Goal: Task Accomplishment & Management: Manage account settings

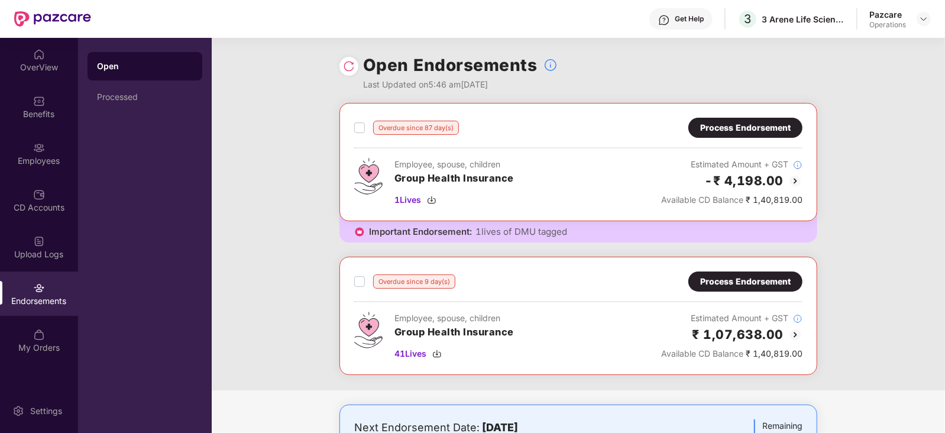
scroll to position [73, 0]
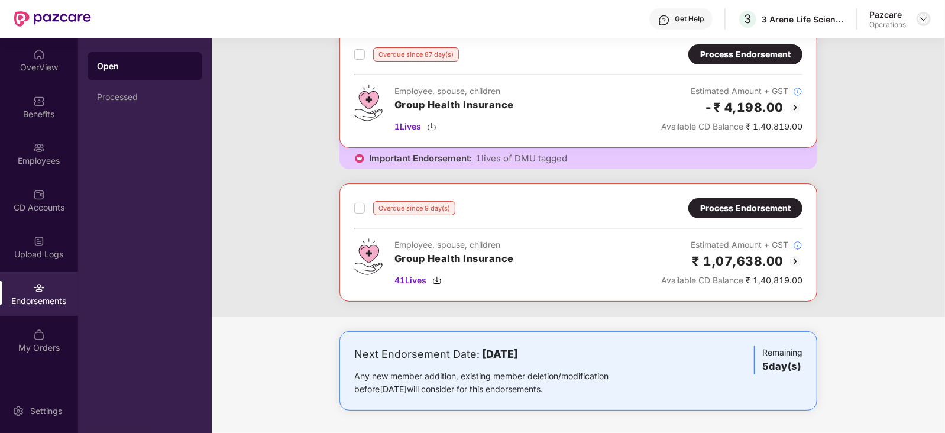
click at [924, 17] on img at bounding box center [923, 18] width 9 height 9
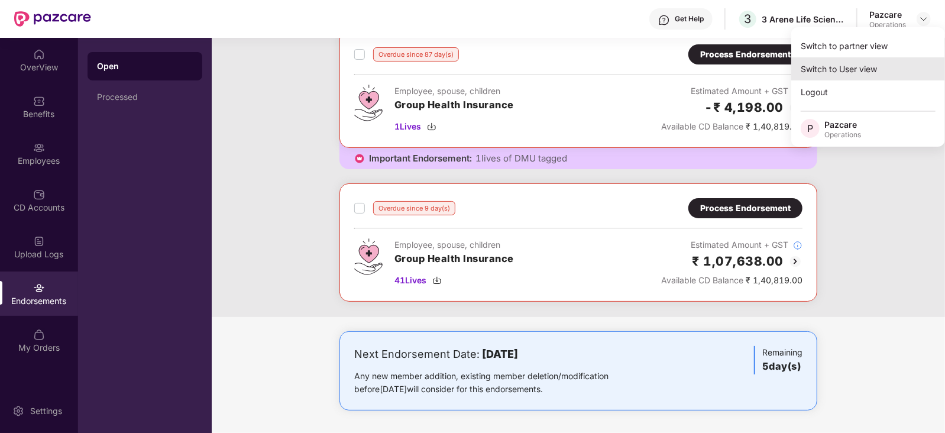
click at [849, 72] on div "Switch to User view" at bounding box center [868, 68] width 154 height 23
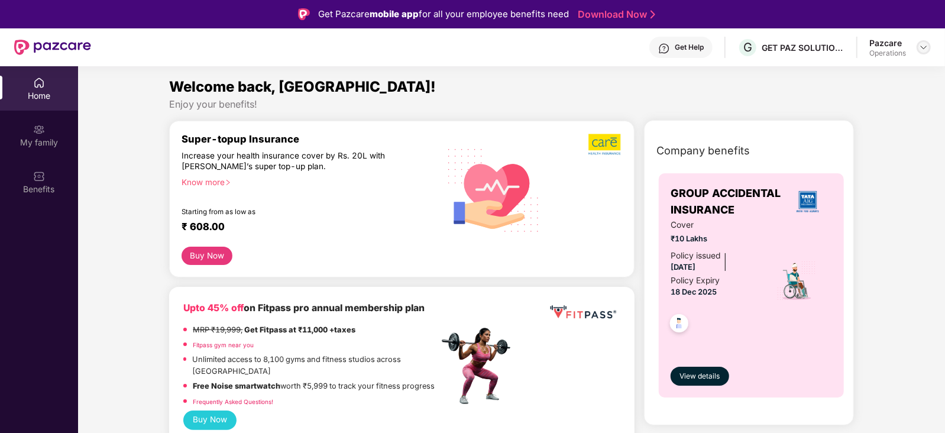
click at [926, 47] on img at bounding box center [923, 47] width 9 height 9
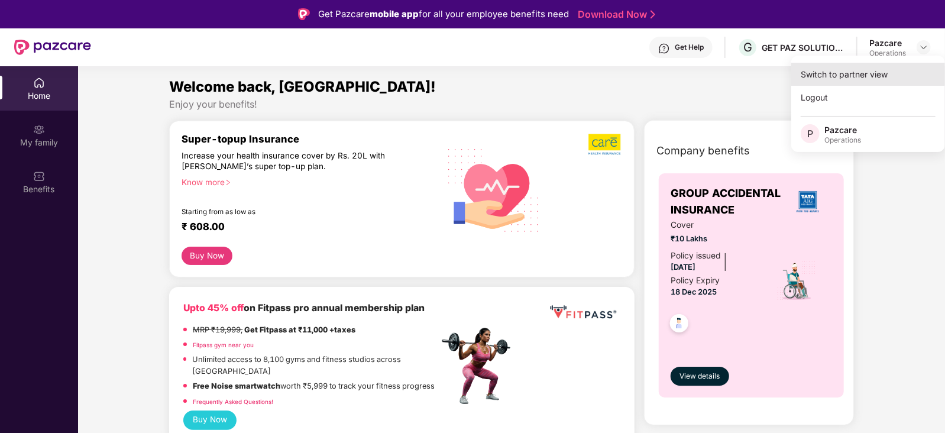
click at [854, 75] on div "Switch to partner view" at bounding box center [868, 74] width 154 height 23
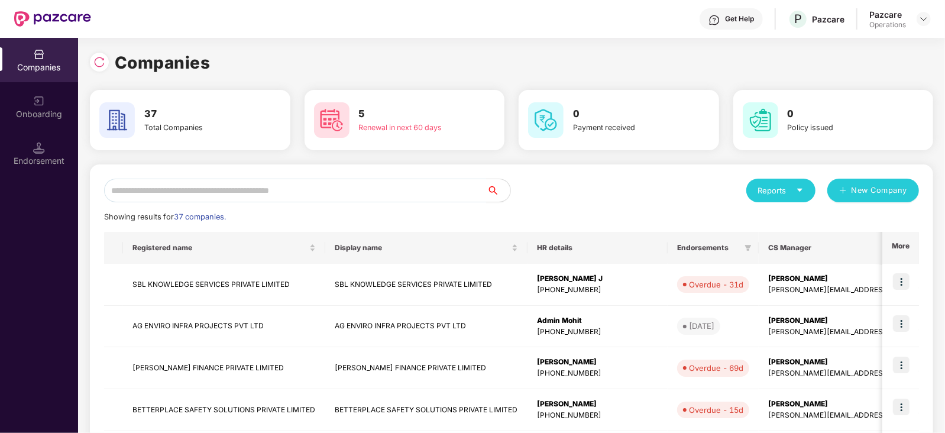
click at [47, 158] on div "Endorsement" at bounding box center [39, 161] width 78 height 12
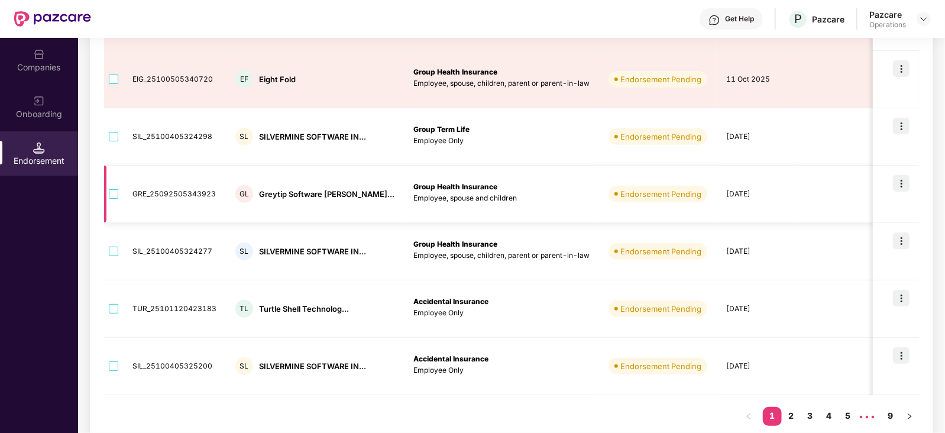
scroll to position [421, 0]
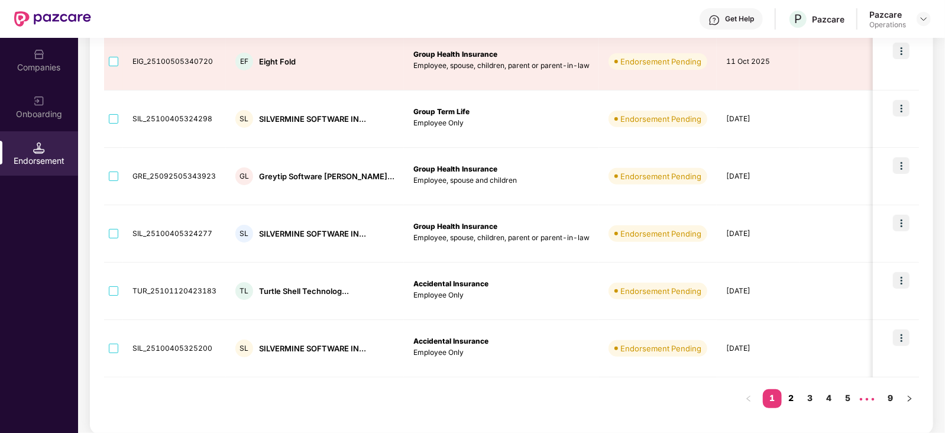
click at [782, 394] on link "2" at bounding box center [790, 398] width 19 height 18
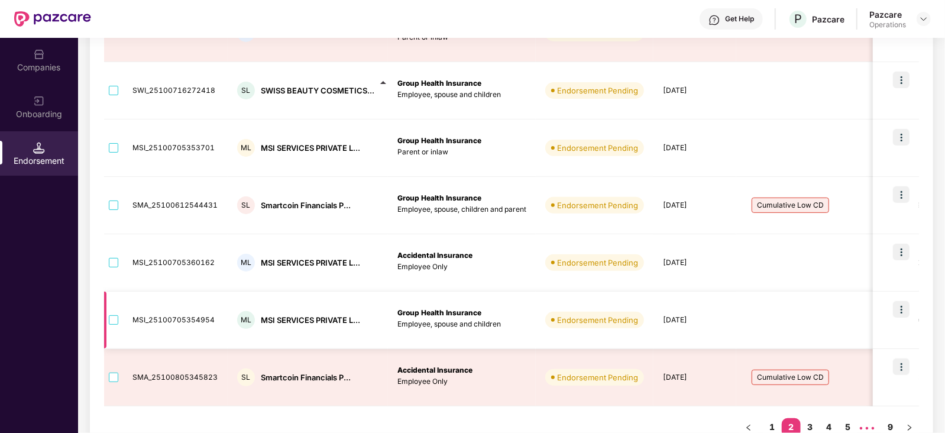
scroll to position [402, 0]
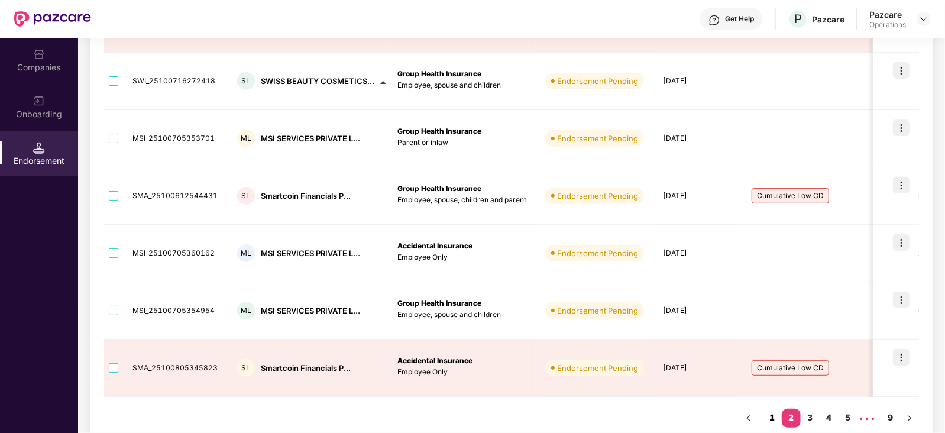
click at [777, 408] on link "1" at bounding box center [771, 417] width 19 height 18
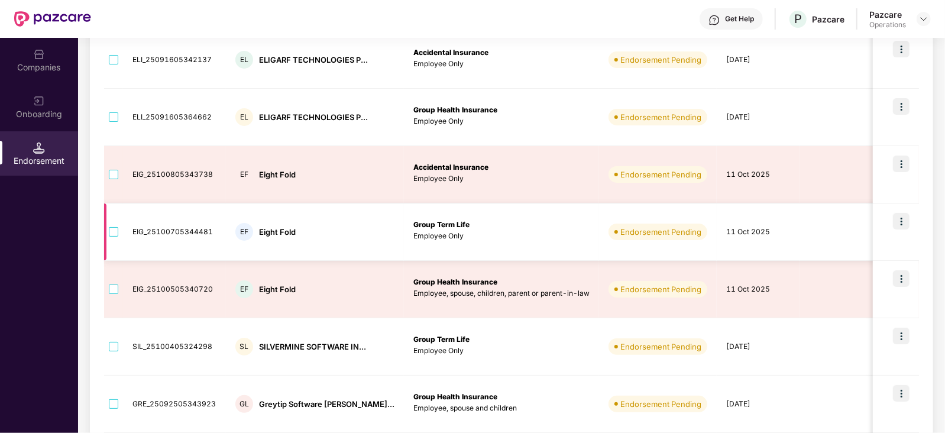
scroll to position [0, 0]
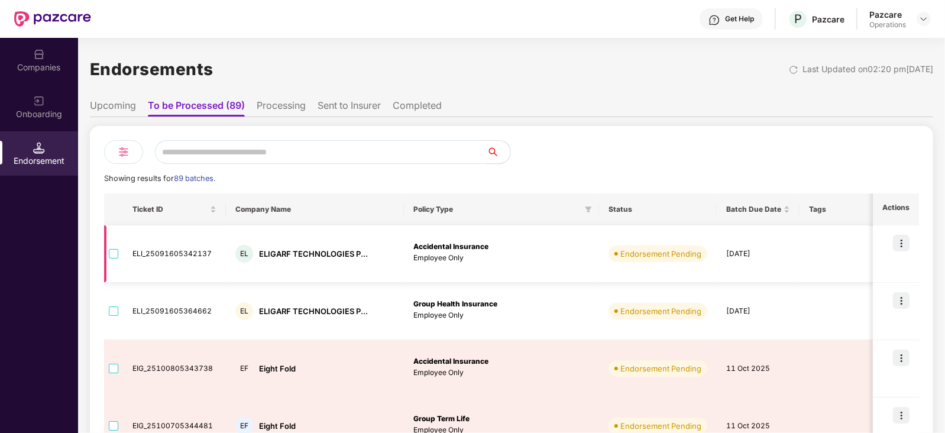
click at [900, 241] on img at bounding box center [901, 243] width 17 height 17
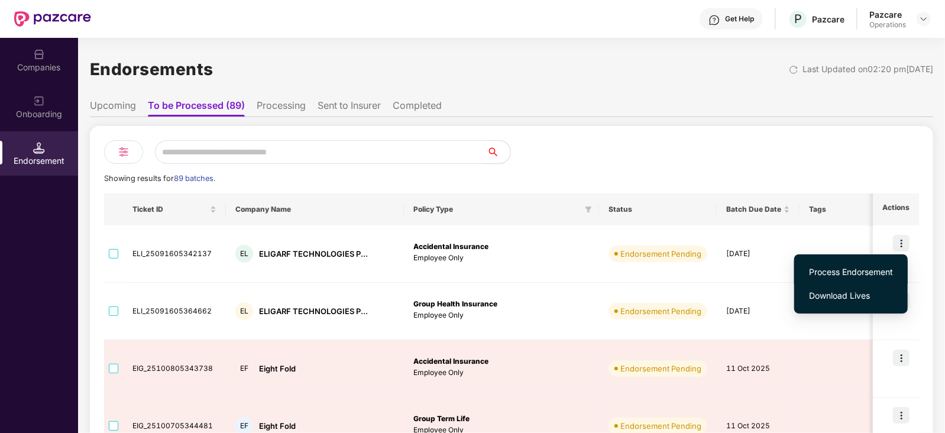
click at [835, 270] on span "Process Endorsement" at bounding box center [851, 271] width 84 height 13
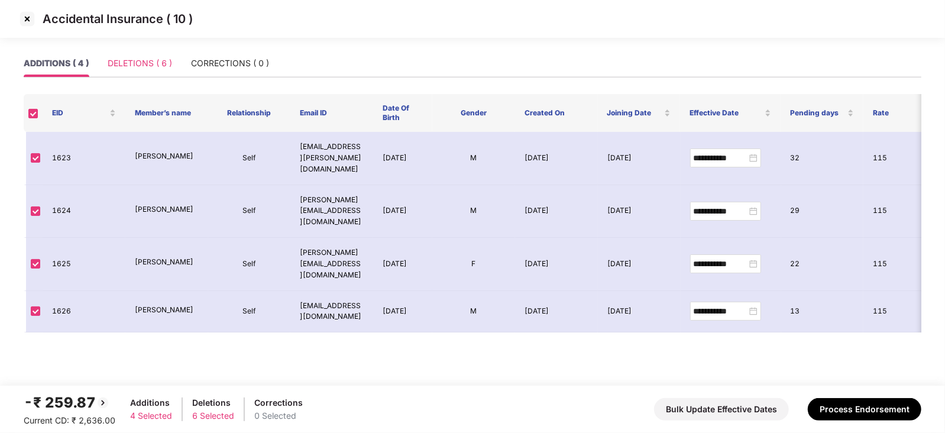
click at [142, 53] on div "DELETIONS ( 6 )" at bounding box center [140, 63] width 64 height 27
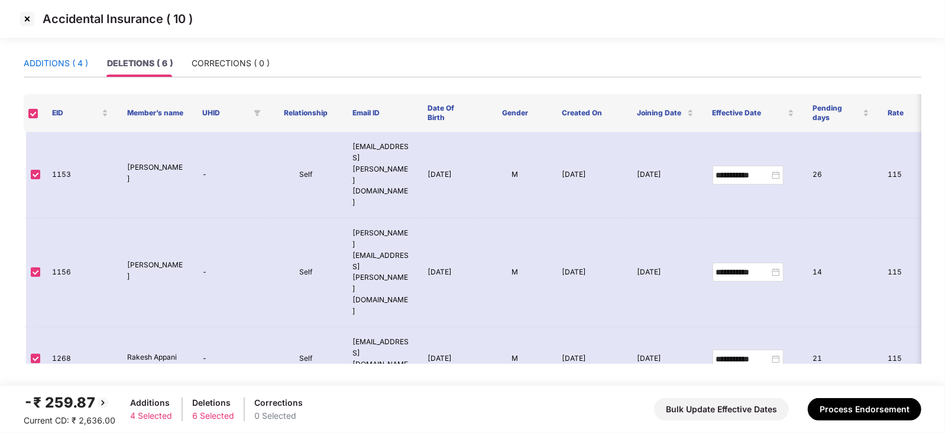
click at [85, 59] on div "ADDITIONS ( 4 )" at bounding box center [56, 63] width 64 height 13
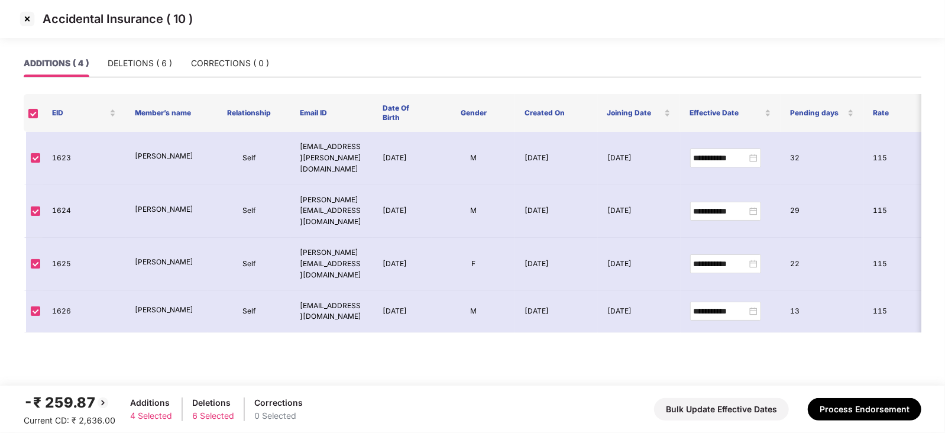
click at [101, 402] on img at bounding box center [103, 402] width 14 height 14
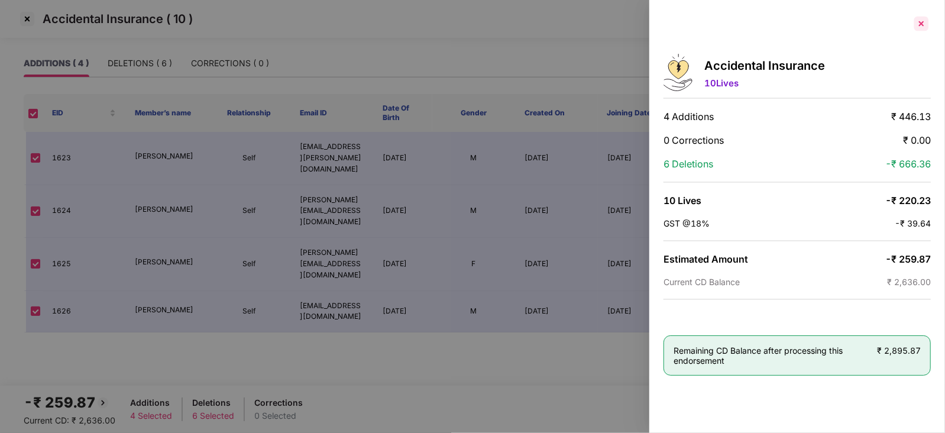
click at [916, 27] on div at bounding box center [920, 23] width 19 height 19
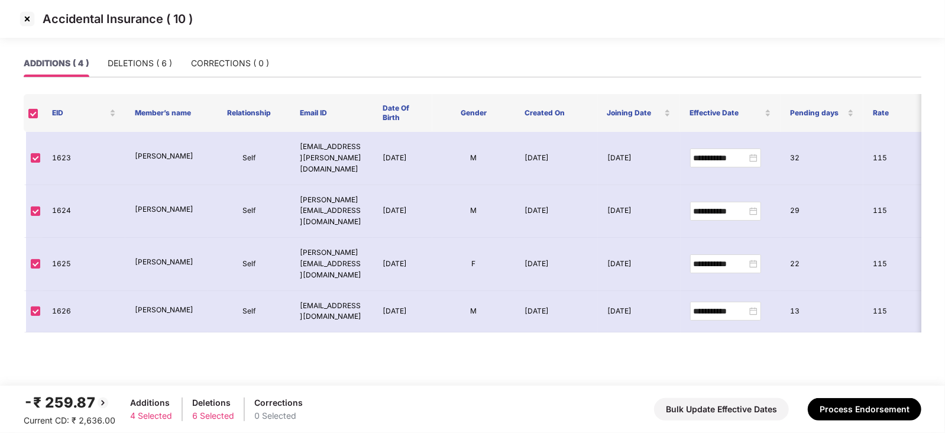
click at [29, 19] on img at bounding box center [27, 18] width 19 height 19
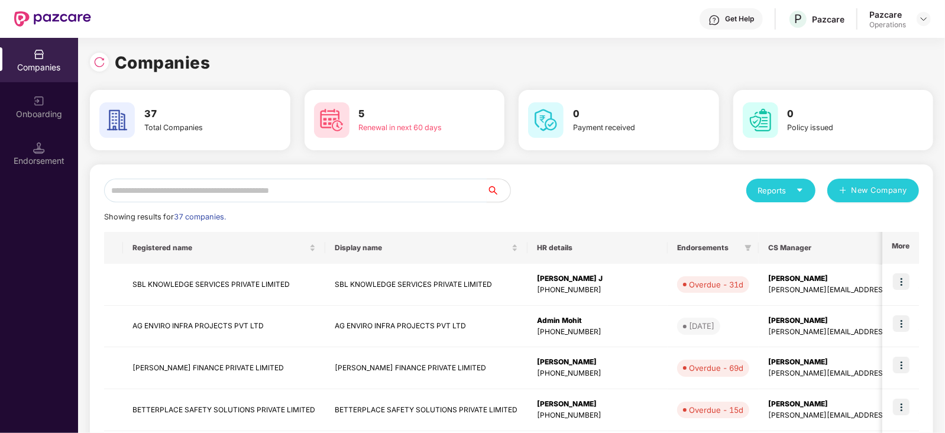
click at [205, 192] on input "text" at bounding box center [295, 191] width 382 height 24
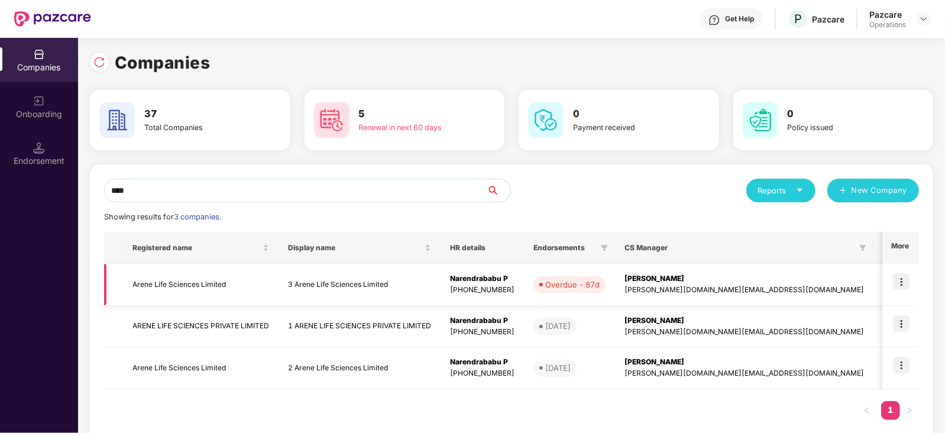
type input "****"
click at [903, 277] on img at bounding box center [901, 281] width 17 height 17
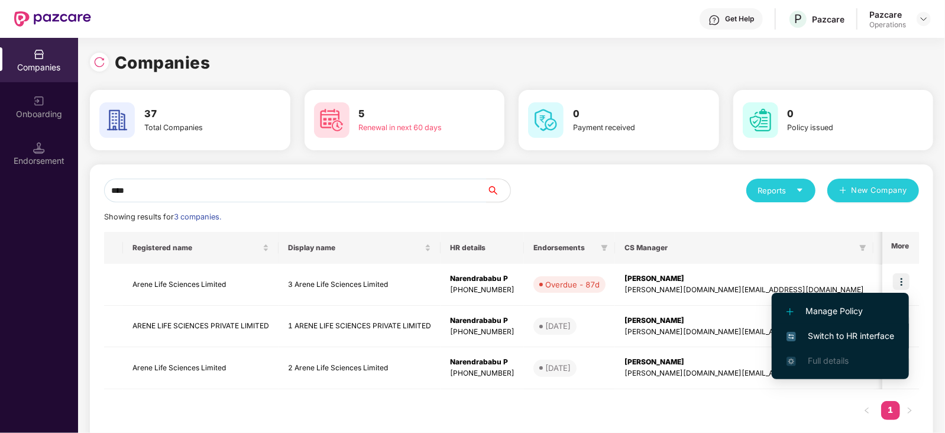
click at [827, 334] on span "Switch to HR interface" at bounding box center [840, 335] width 108 height 13
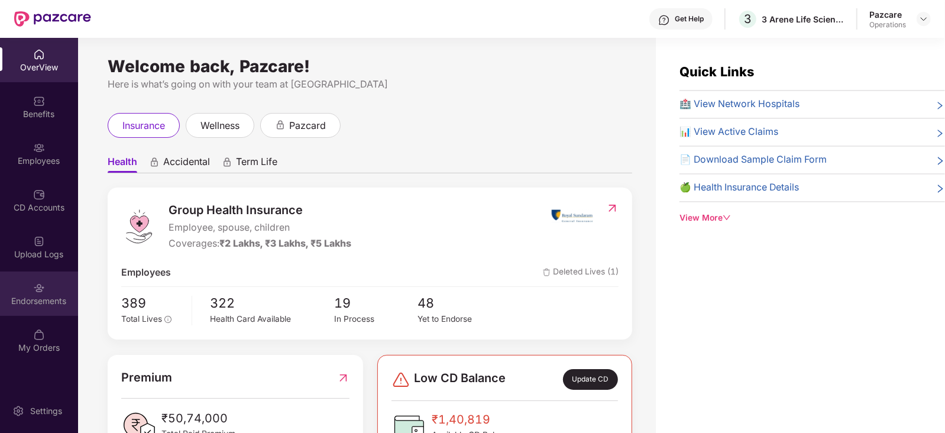
click at [50, 297] on div "Endorsements" at bounding box center [39, 301] width 78 height 12
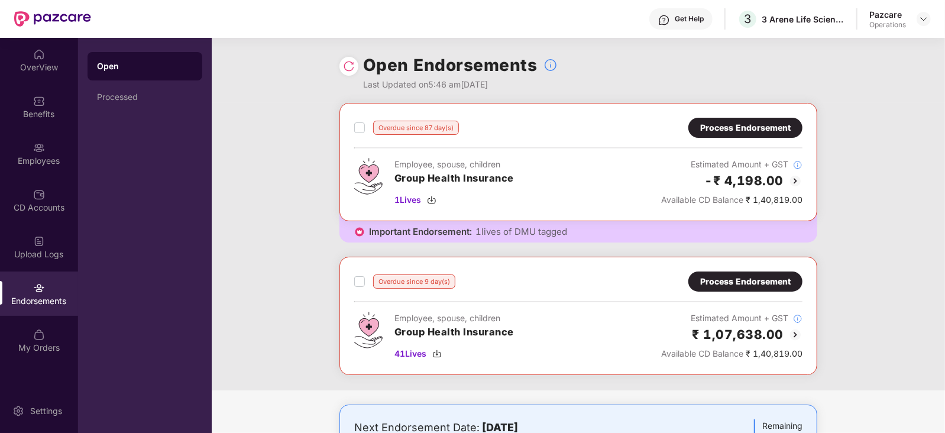
scroll to position [13, 0]
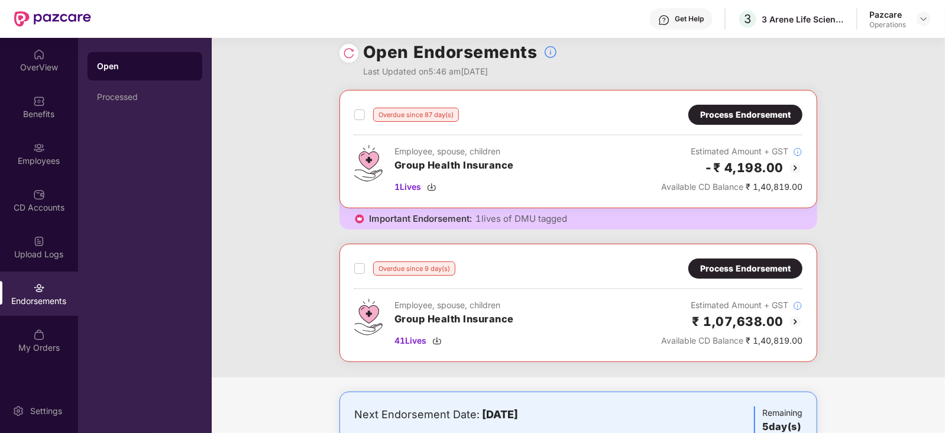
click at [744, 113] on div "Process Endorsement" at bounding box center [745, 114] width 90 height 13
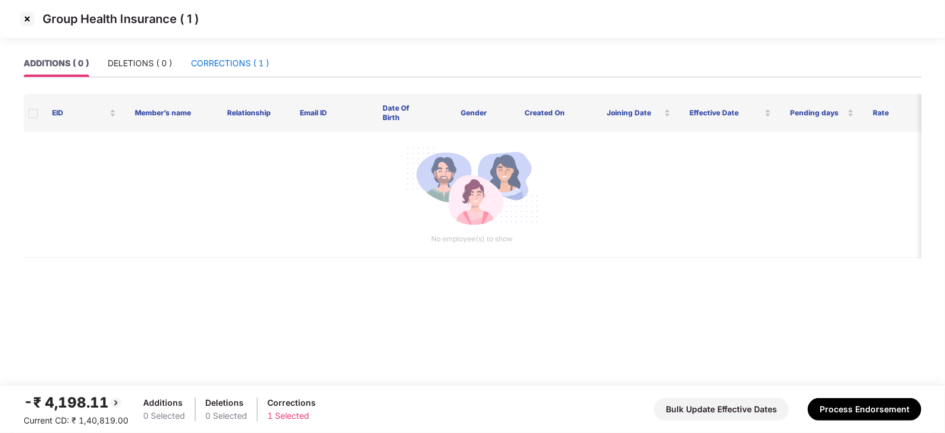
click at [253, 69] on div "CORRECTIONS ( 1 )" at bounding box center [230, 63] width 78 height 13
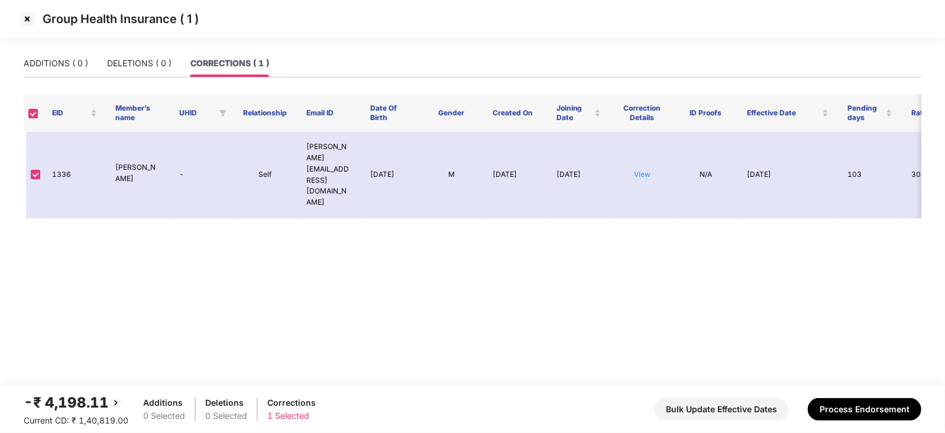
click at [24, 19] on img at bounding box center [27, 18] width 19 height 19
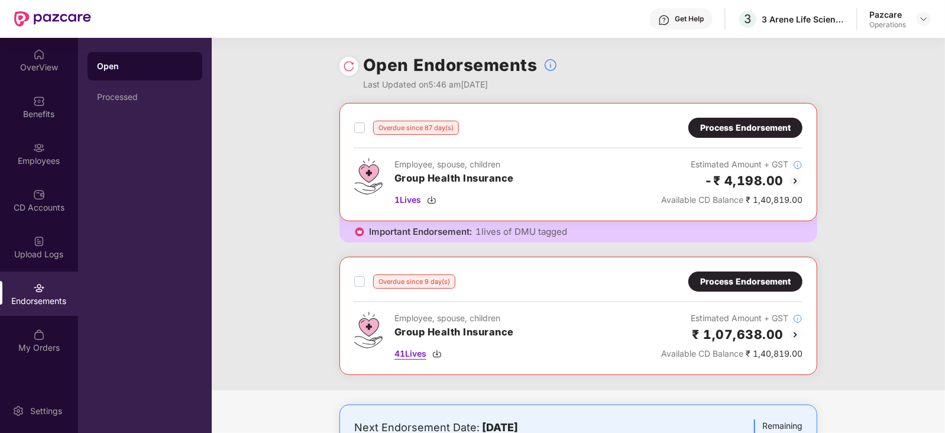
click at [439, 354] on img at bounding box center [436, 353] width 9 height 9
click at [865, 211] on div "Overdue since 87 day(s) Process Endorsement Employee, spouse, children Group He…" at bounding box center [578, 246] width 733 height 287
click at [291, 135] on div "Overdue since 87 day(s) Process Endorsement Employee, spouse, children Group He…" at bounding box center [578, 246] width 733 height 287
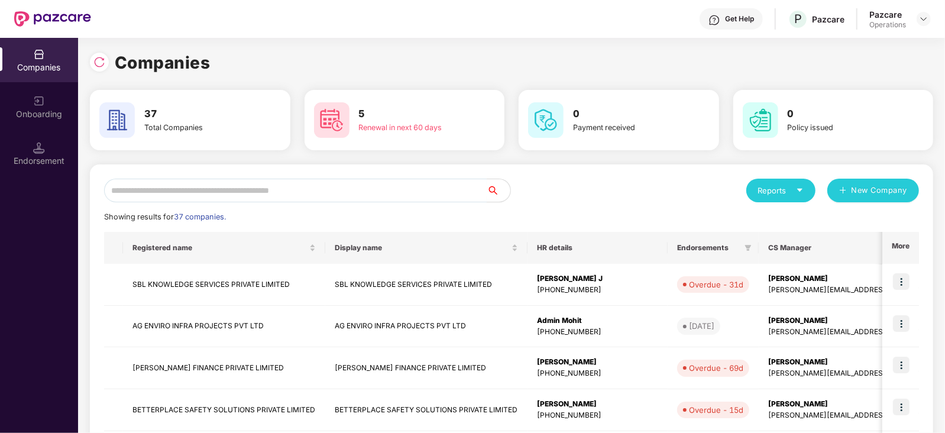
click at [186, 199] on input "text" at bounding box center [295, 191] width 382 height 24
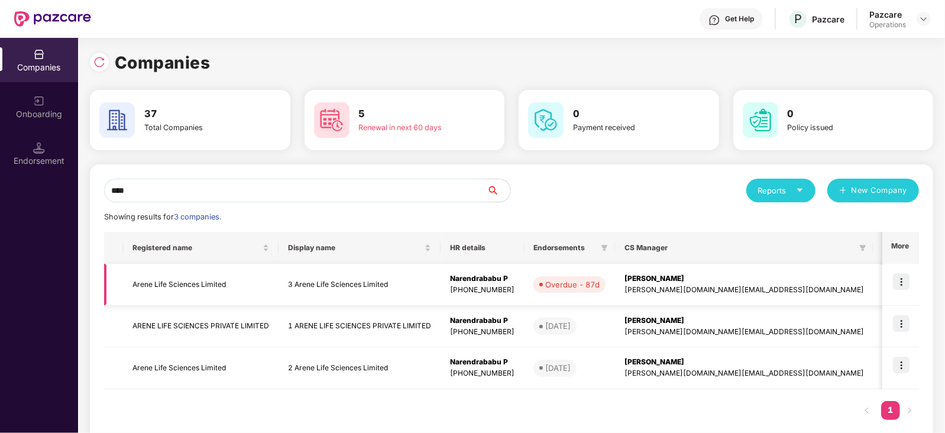
type input "****"
click at [179, 290] on td "Arene Life Sciences Limited" at bounding box center [200, 285] width 155 height 42
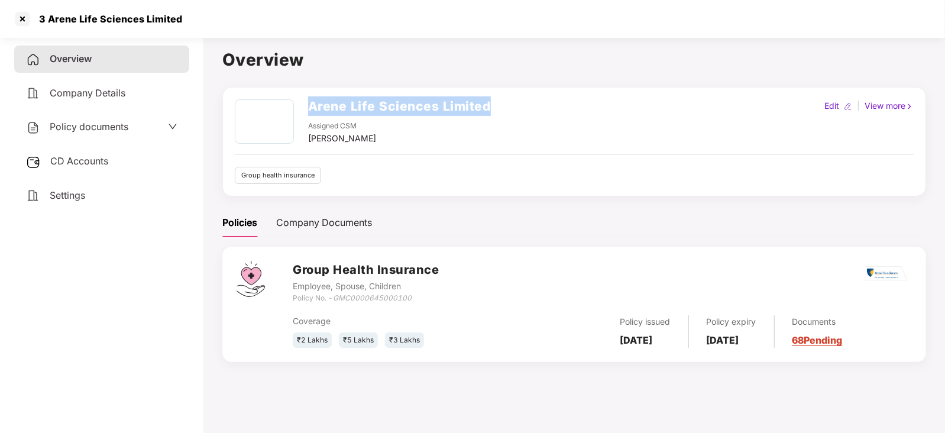
drag, startPoint x: 311, startPoint y: 105, endPoint x: 496, endPoint y: 102, distance: 185.6
click at [496, 102] on div "Arene Life Sciences Limited Assigned CSM [PERSON_NAME] Edit | View more" at bounding box center [574, 122] width 679 height 46
copy h2 "Arene Life Sciences Limited"
click at [21, 15] on div at bounding box center [22, 18] width 19 height 19
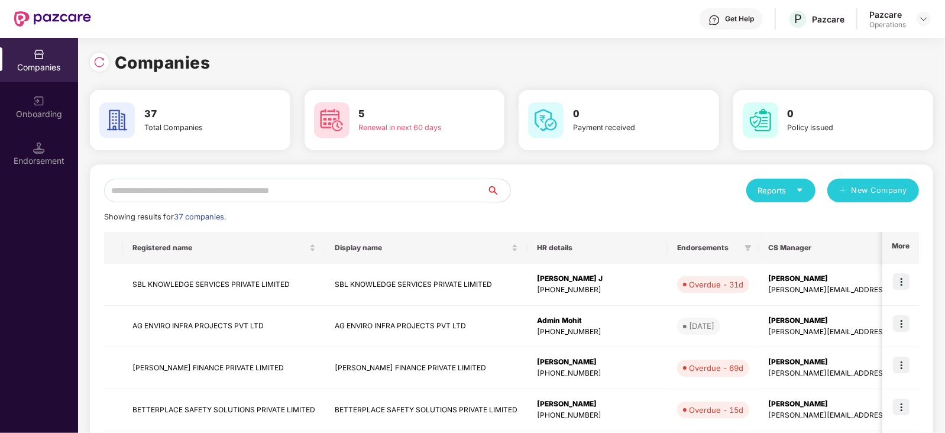
click at [199, 193] on input "text" at bounding box center [295, 191] width 382 height 24
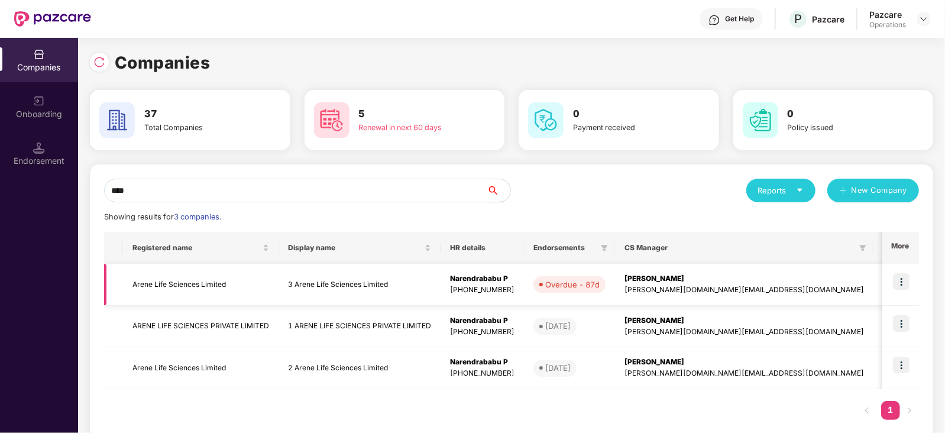
type input "****"
click at [182, 294] on td "Arene Life Sciences Limited" at bounding box center [200, 285] width 155 height 42
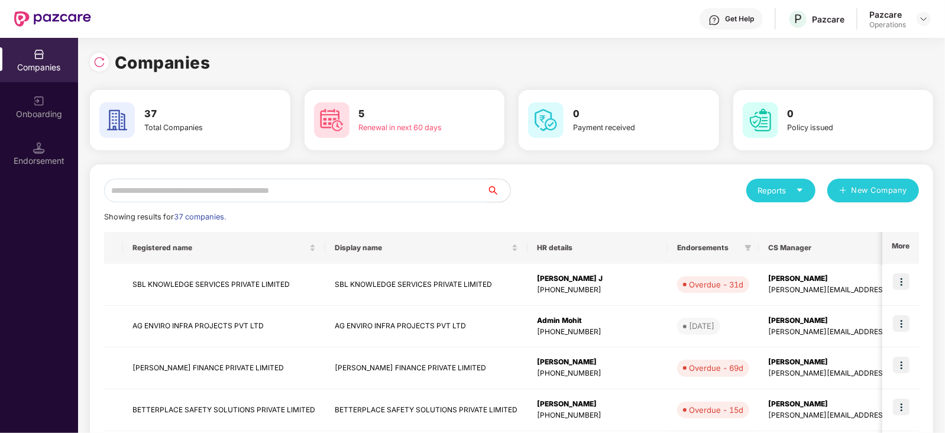
click at [331, 195] on input "text" at bounding box center [295, 191] width 382 height 24
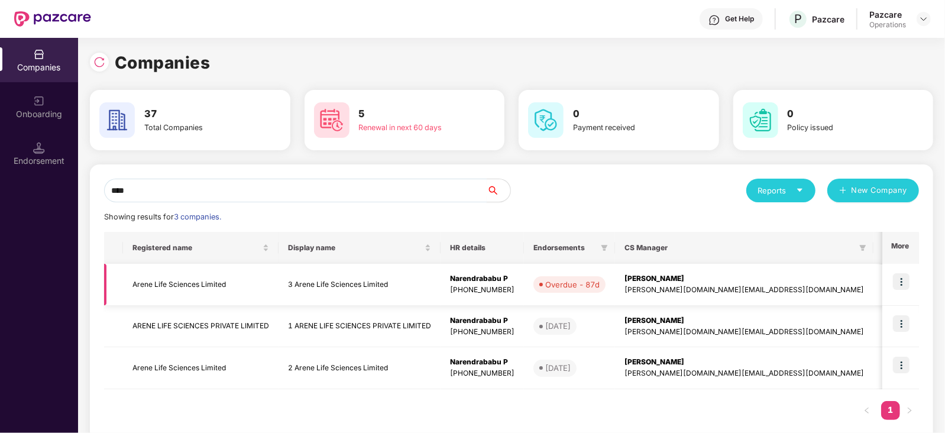
type input "****"
click at [903, 277] on img at bounding box center [901, 281] width 17 height 17
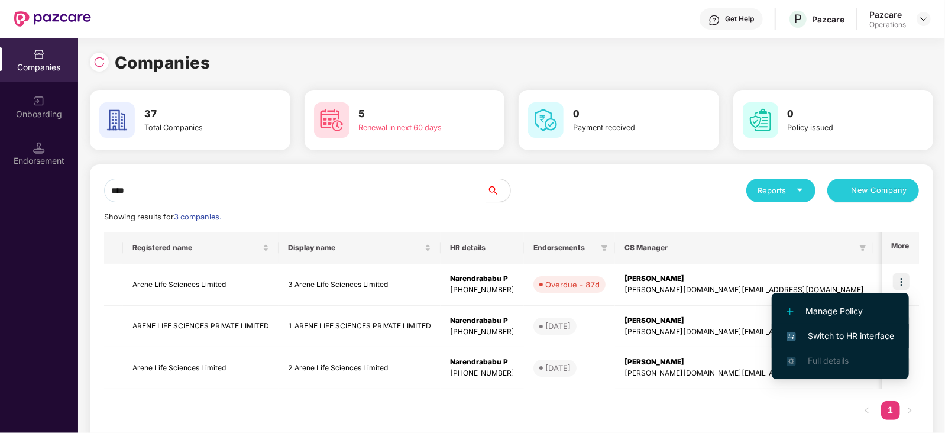
click at [849, 326] on li "Switch to HR interface" at bounding box center [839, 335] width 137 height 25
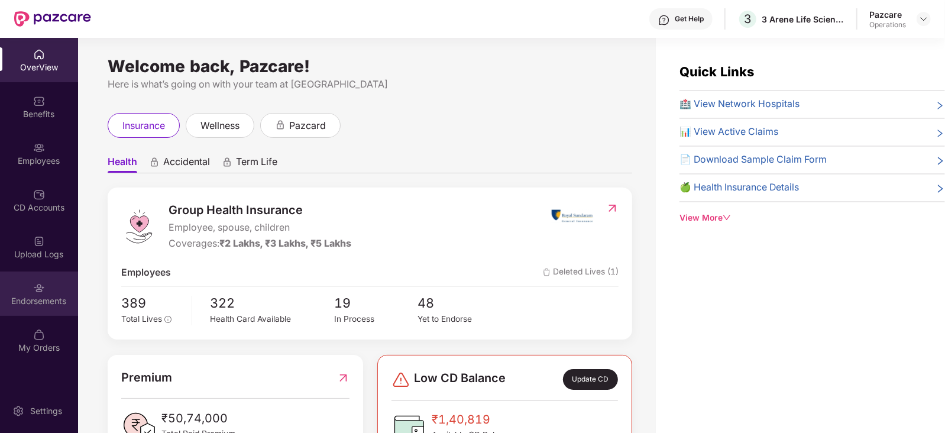
click at [46, 288] on div "Endorsements" at bounding box center [39, 293] width 78 height 44
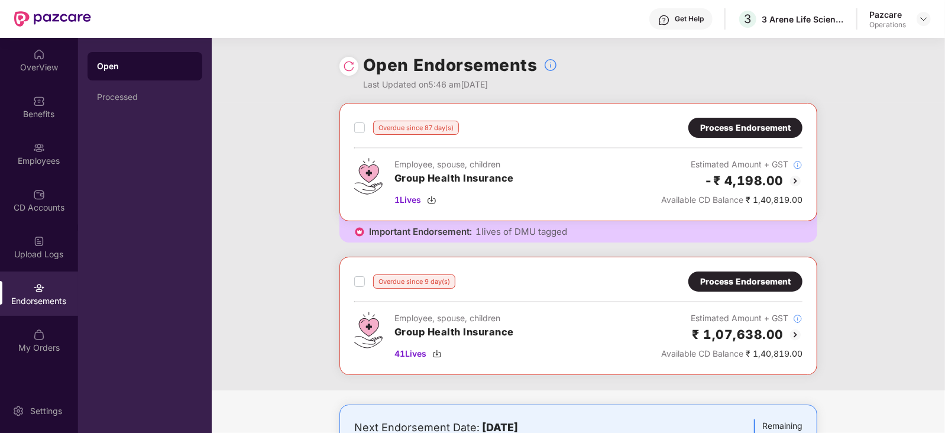
click at [745, 275] on div "Process Endorsement" at bounding box center [745, 281] width 90 height 13
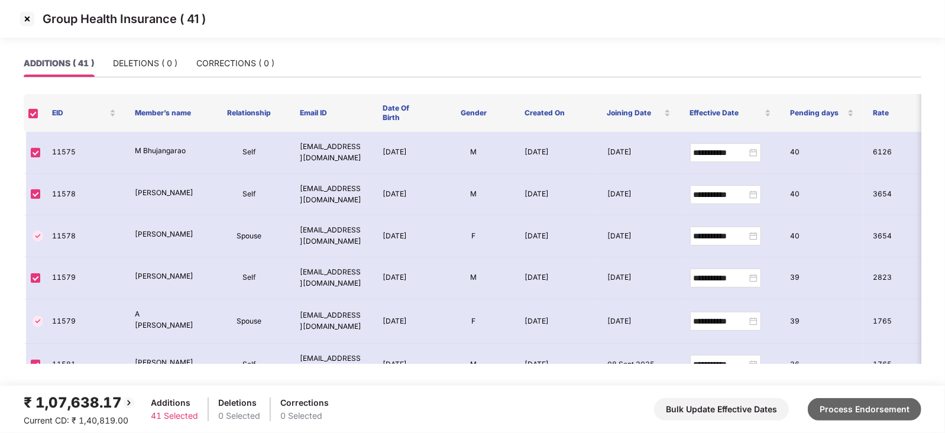
click at [836, 403] on button "Process Endorsement" at bounding box center [863, 409] width 113 height 22
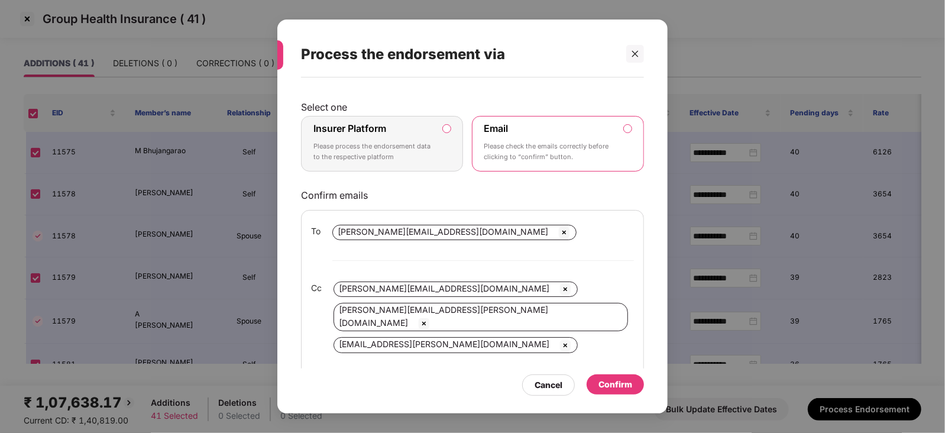
click at [511, 126] on div "Email Please check the emails correctly before clicking to “confirm” button." at bounding box center [549, 143] width 131 height 43
click at [622, 131] on label "Email Please check the emails correctly before clicking to “confirm” button." at bounding box center [558, 144] width 172 height 56
click at [620, 378] on div "Confirm" at bounding box center [615, 384] width 34 height 13
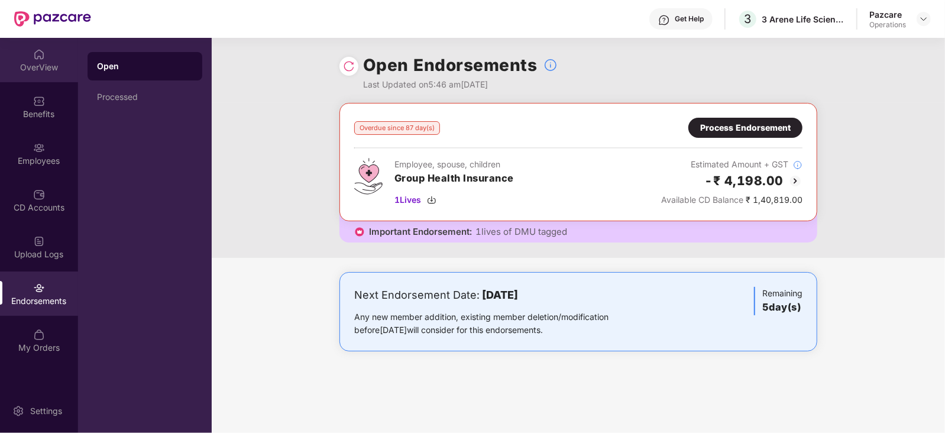
click at [34, 54] on img at bounding box center [39, 54] width 12 height 12
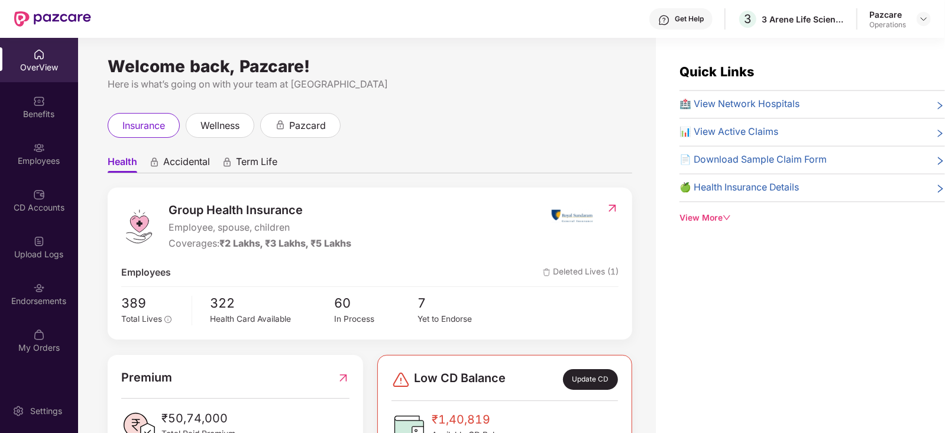
click at [915, 22] on div "Pazcare Operations" at bounding box center [899, 19] width 61 height 21
click at [917, 21] on div at bounding box center [923, 19] width 14 height 14
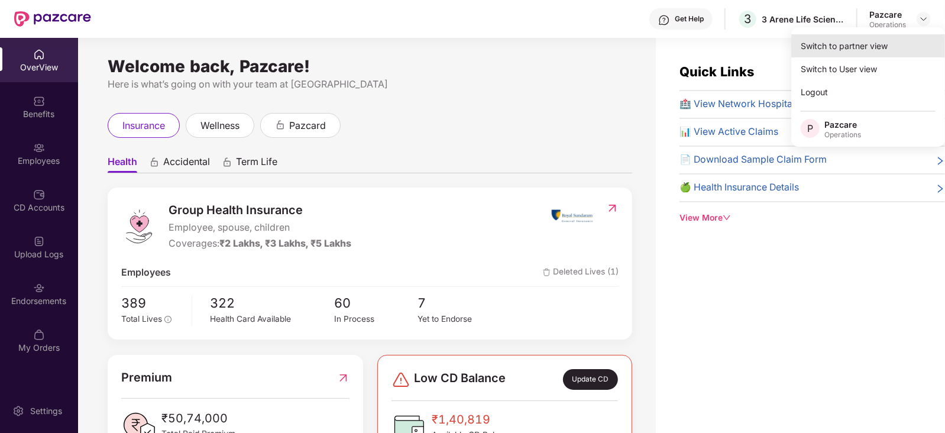
click at [890, 46] on div "Switch to partner view" at bounding box center [868, 45] width 154 height 23
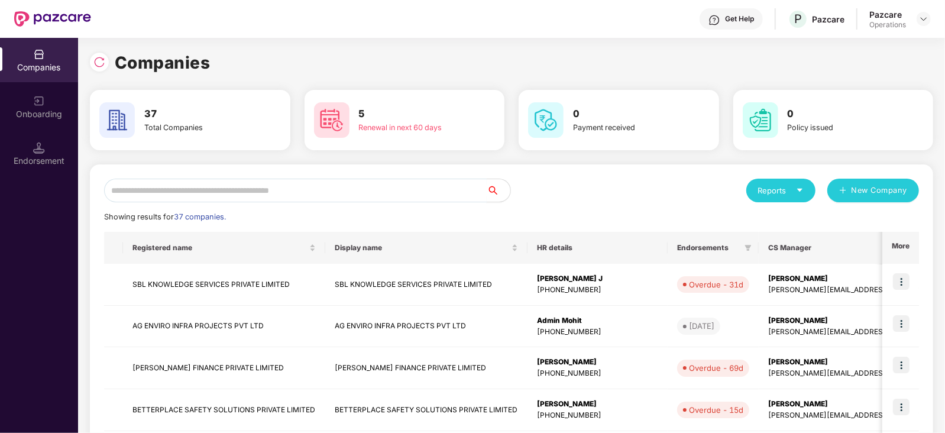
click at [410, 187] on input "text" at bounding box center [295, 191] width 382 height 24
click at [53, 145] on div "Endorsement" at bounding box center [39, 153] width 78 height 44
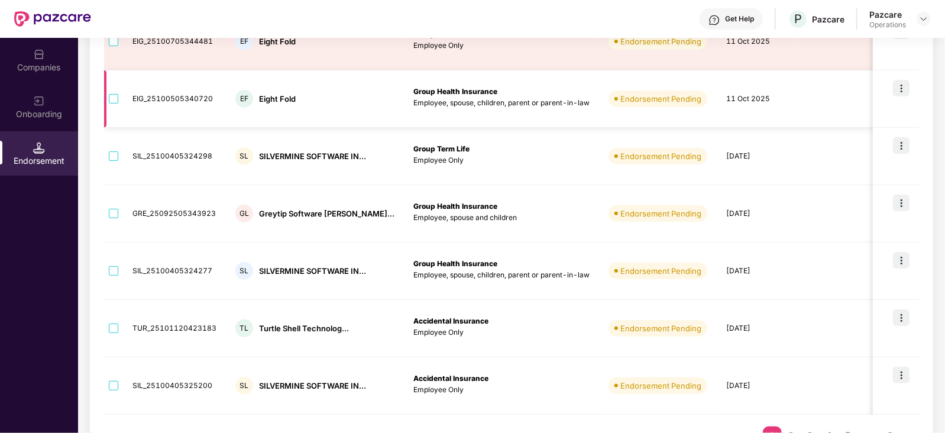
scroll to position [421, 0]
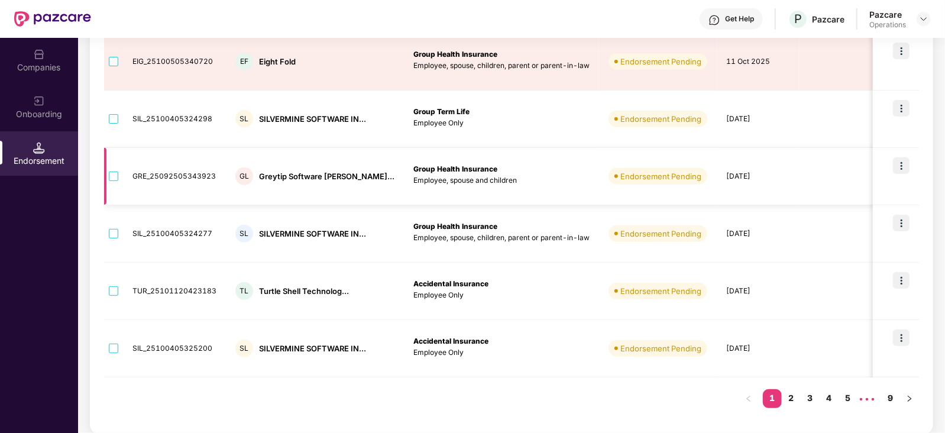
click at [361, 184] on td "GL Greytip Software [PERSON_NAME]..." at bounding box center [315, 176] width 178 height 57
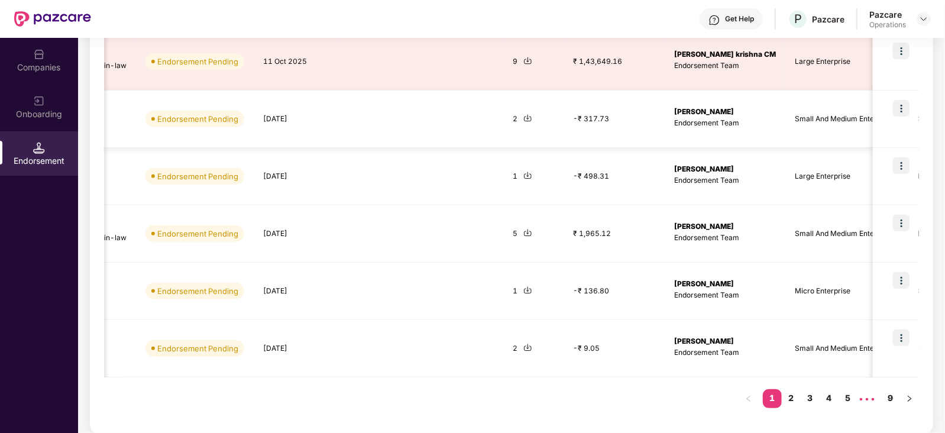
scroll to position [0, 601]
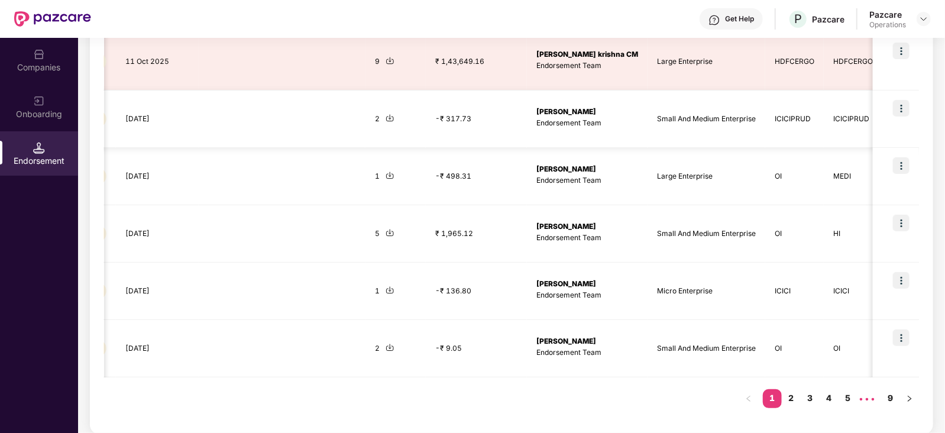
click at [904, 100] on img at bounding box center [901, 108] width 17 height 17
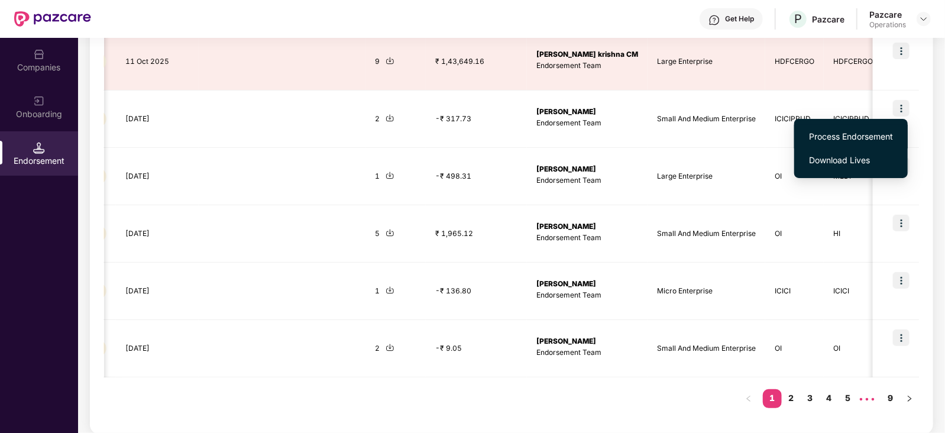
click at [869, 137] on span "Process Endorsement" at bounding box center [851, 136] width 84 height 13
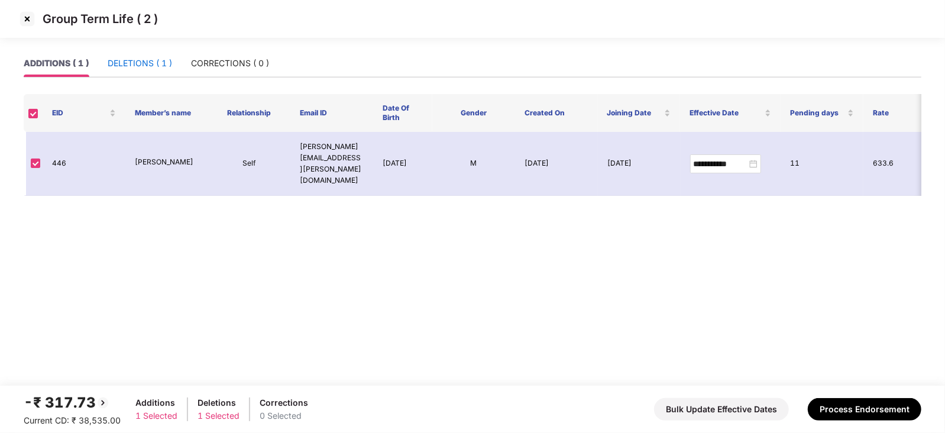
click at [125, 60] on div "DELETIONS ( 1 )" at bounding box center [140, 63] width 64 height 13
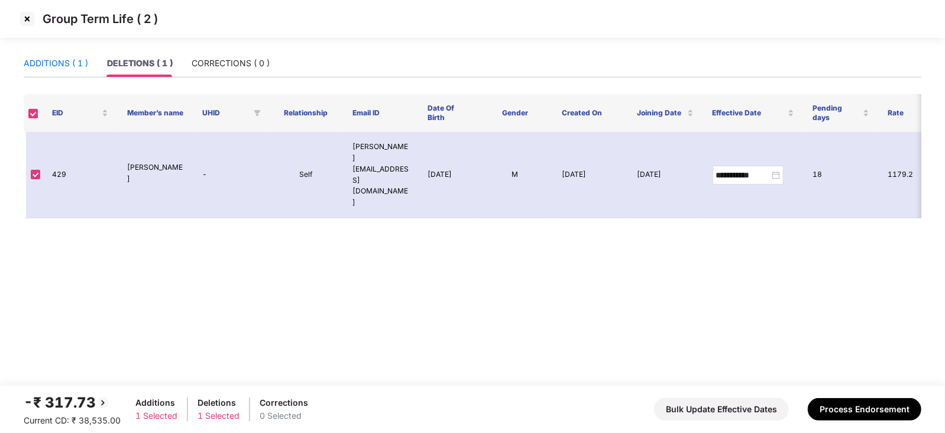
click at [77, 61] on div "ADDITIONS ( 1 )" at bounding box center [56, 63] width 64 height 13
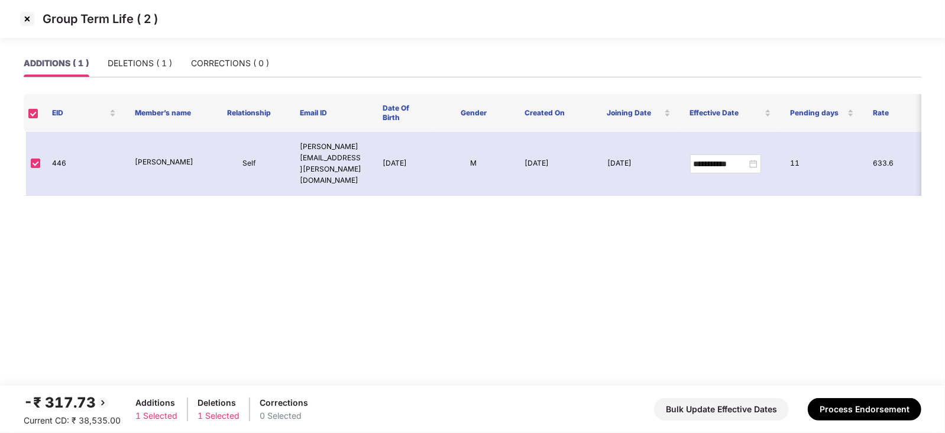
click at [24, 16] on img at bounding box center [27, 18] width 19 height 19
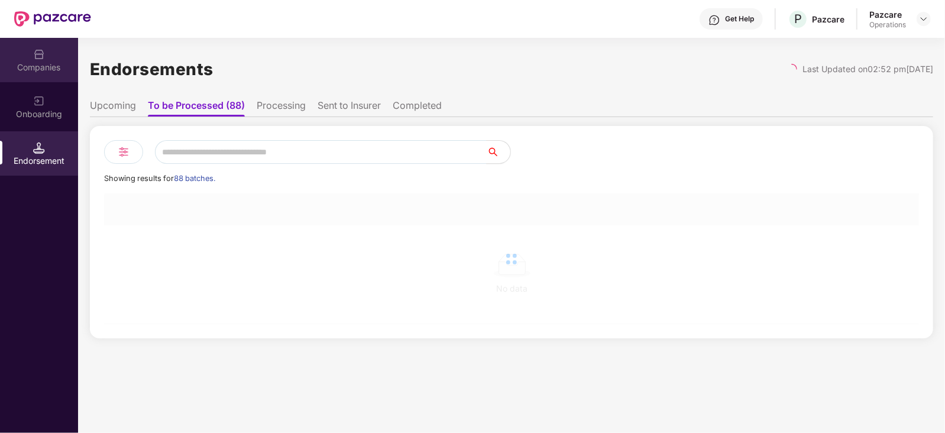
click at [60, 71] on div "Companies" at bounding box center [39, 67] width 78 height 12
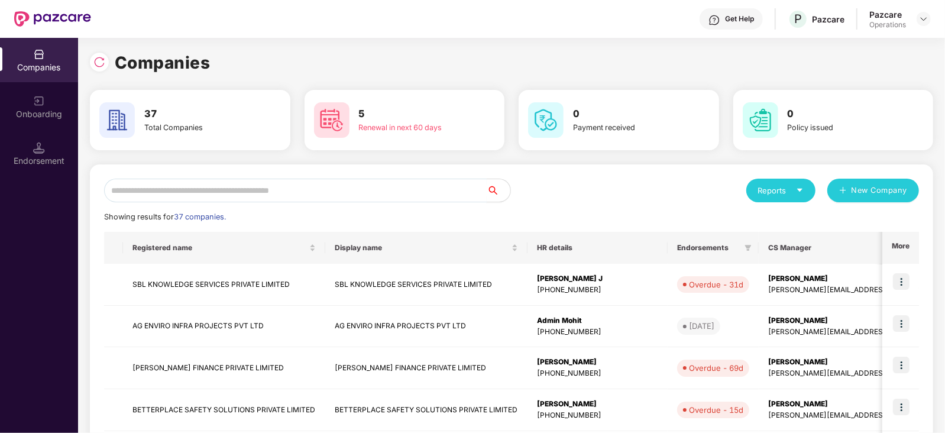
click at [165, 186] on input "text" at bounding box center [295, 191] width 382 height 24
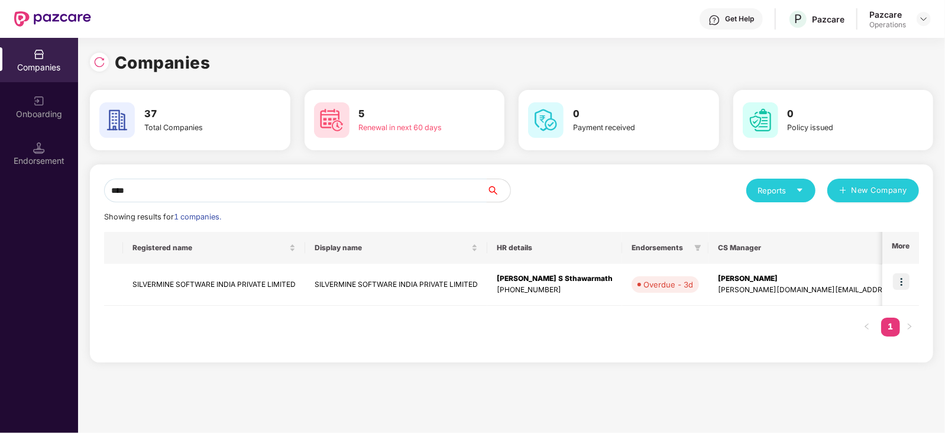
type input "****"
click at [920, 283] on div "**** Reports New Company Showing results for 1 companies. Registered name Displ…" at bounding box center [511, 263] width 843 height 198
click at [900, 283] on img at bounding box center [901, 281] width 17 height 17
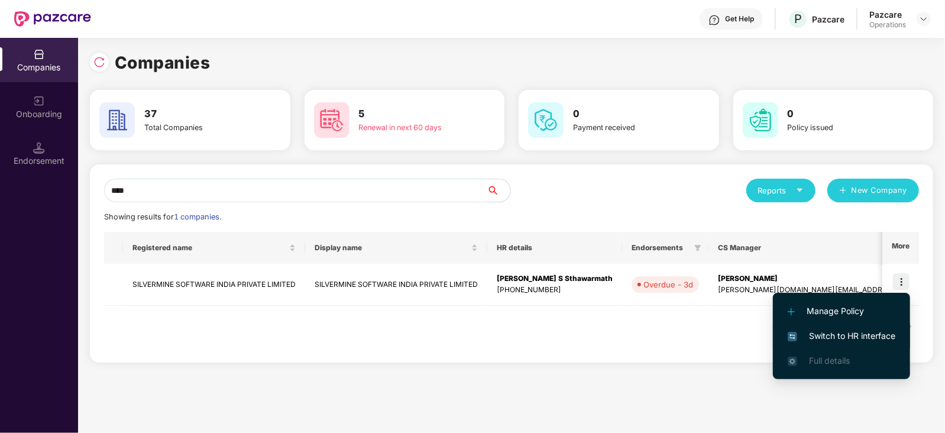
click at [825, 334] on span "Switch to HR interface" at bounding box center [841, 335] width 108 height 13
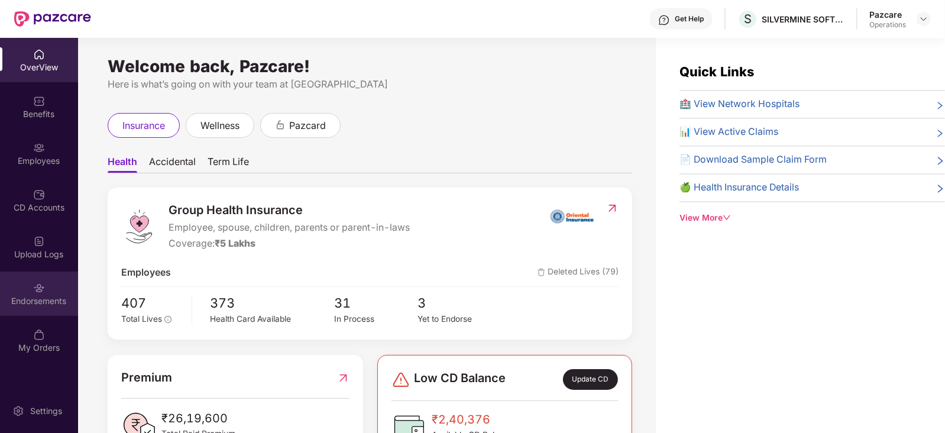
click at [33, 276] on div "Endorsements" at bounding box center [39, 293] width 78 height 44
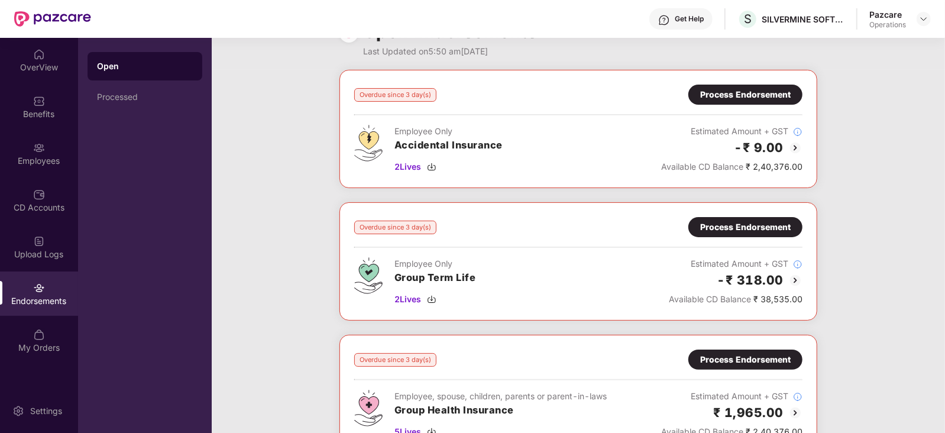
scroll to position [31, 0]
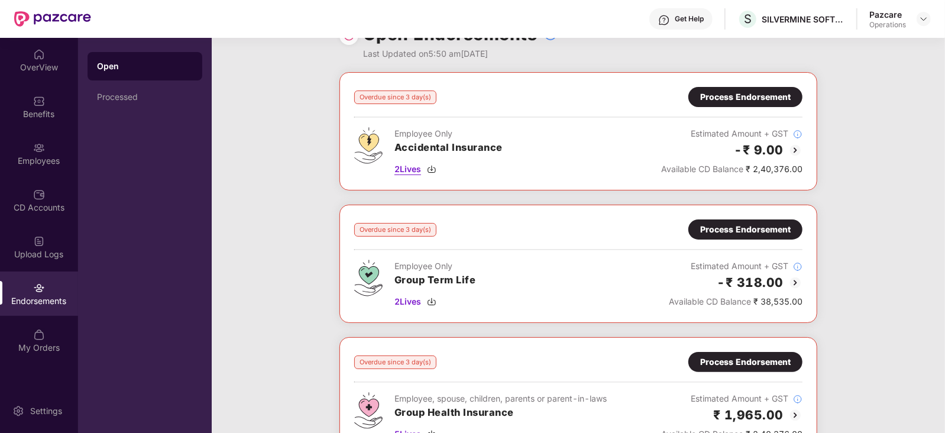
click at [421, 169] on span "2 Lives" at bounding box center [407, 169] width 27 height 13
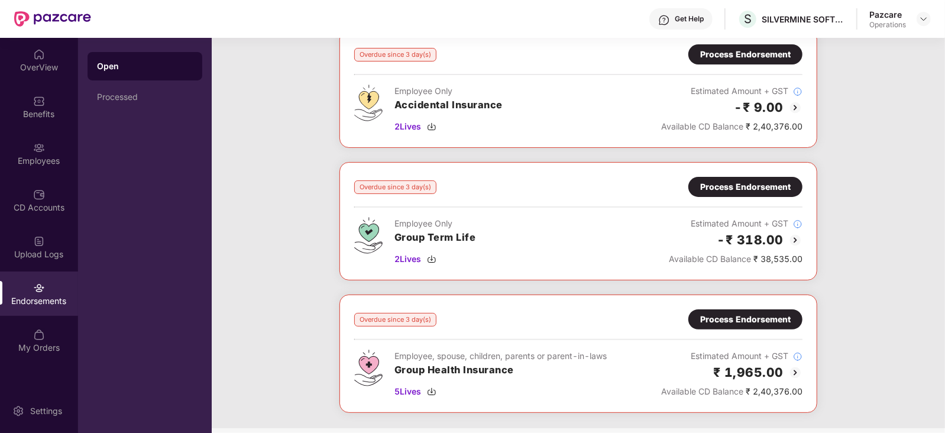
scroll to position [0, 0]
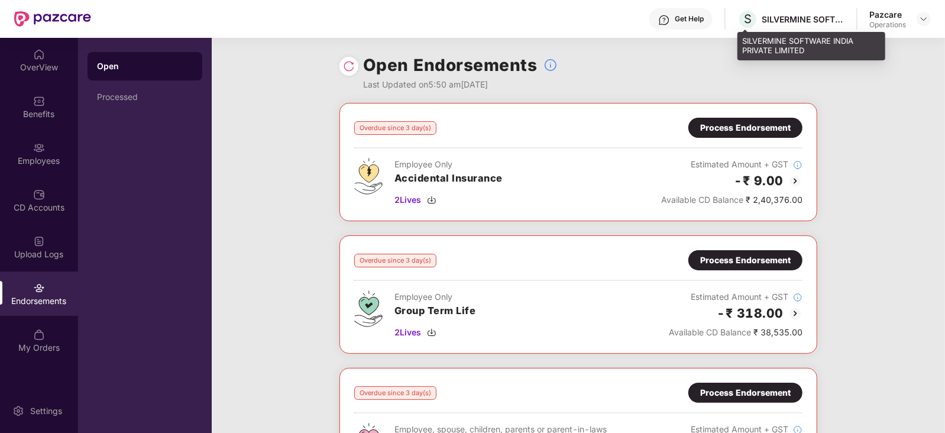
click at [806, 14] on div "SILVERMINE SOFTWARE INDIA PRIVATE LIMITED" at bounding box center [802, 19] width 83 height 11
click at [799, 11] on div "S SILVERMINE SOFTWARE INDIA PRIVATE LIMITED" at bounding box center [790, 19] width 107 height 21
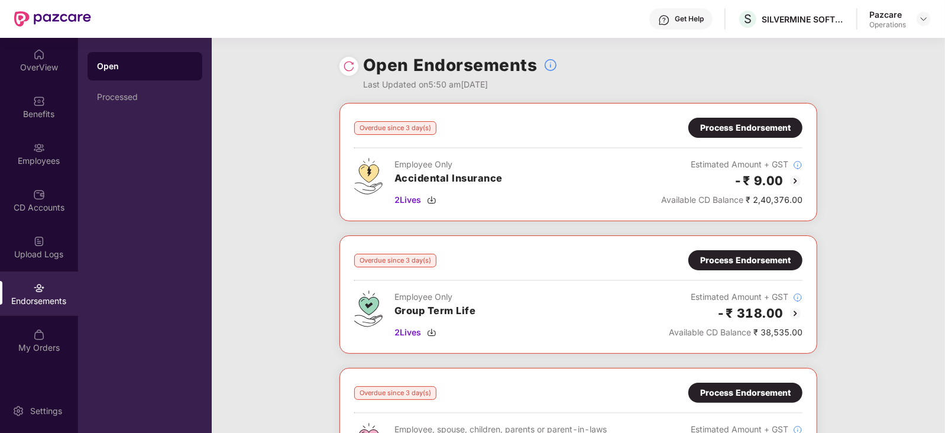
click at [38, 83] on div "OverView Benefits Employees CD Accounts Upload Logs Endorsements My Orders" at bounding box center [39, 201] width 78 height 327
click at [42, 69] on div "OverView" at bounding box center [39, 67] width 78 height 12
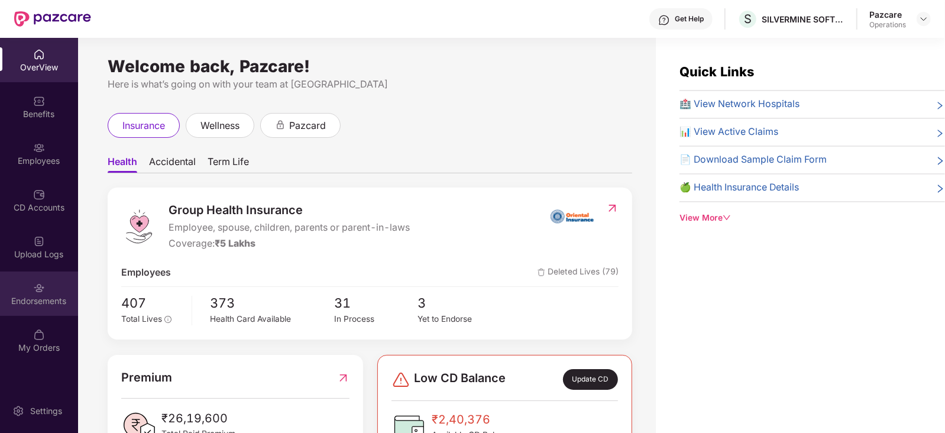
click at [43, 288] on img at bounding box center [39, 288] width 12 height 12
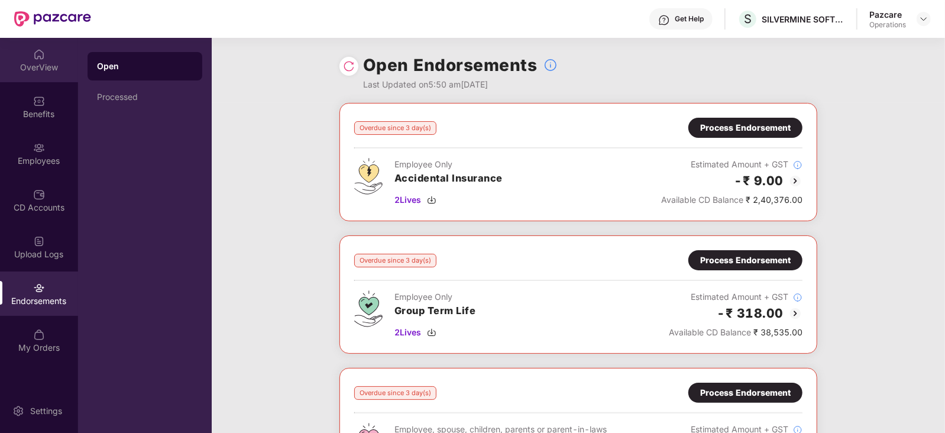
click at [31, 69] on div "OverView" at bounding box center [39, 67] width 78 height 12
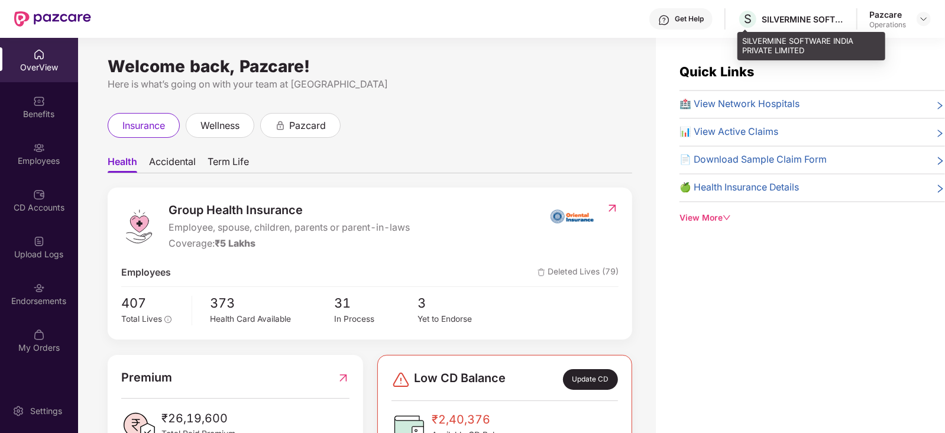
click at [831, 17] on div "SILVERMINE SOFTWARE INDIA PRIVATE LIMITED" at bounding box center [802, 19] width 83 height 11
copy div "SILVERMINE SOFTWARE INDIA PRIVATE LIMITED"
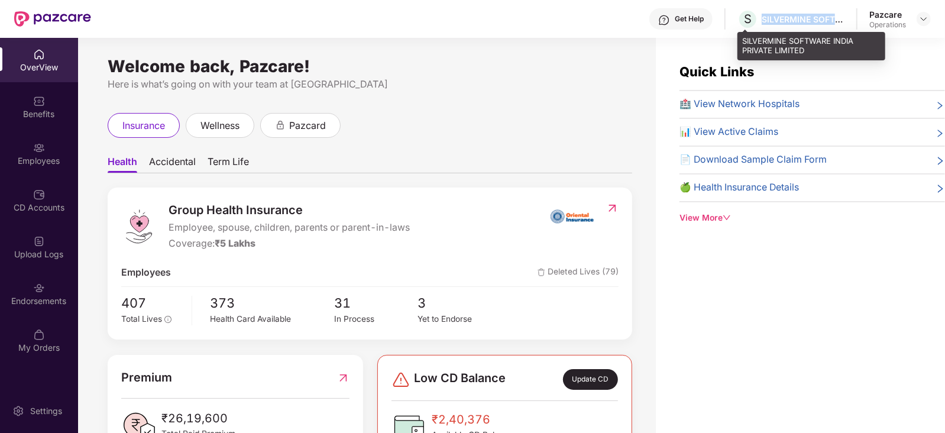
click at [803, 20] on div "SILVERMINE SOFTWARE INDIA PRIVATE LIMITED" at bounding box center [802, 19] width 83 height 11
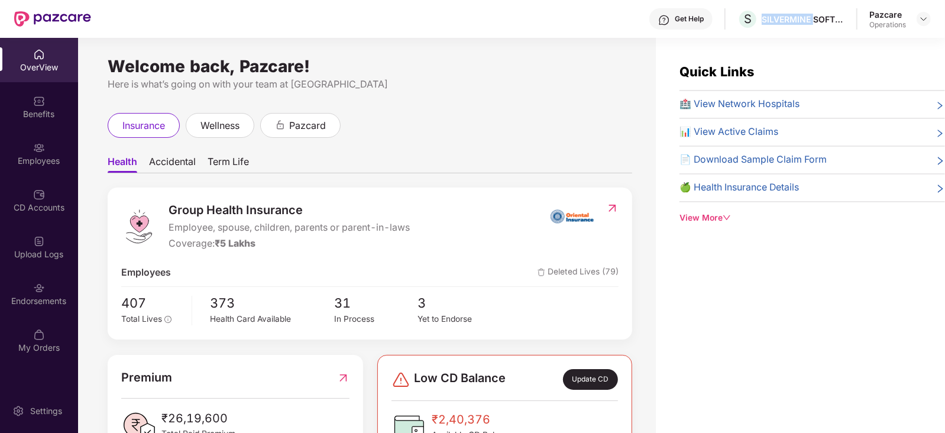
click at [615, 209] on img at bounding box center [612, 208] width 12 height 12
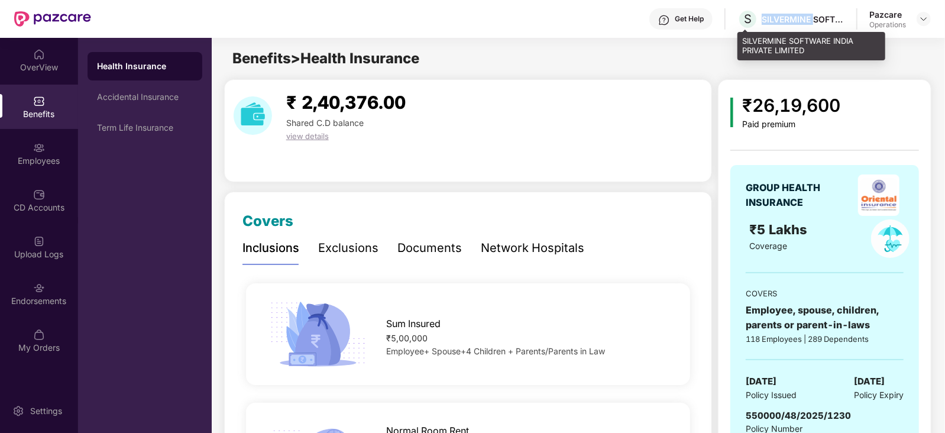
click at [814, 18] on div "SILVERMINE SOFTWARE INDIA PRIVATE LIMITED" at bounding box center [802, 19] width 83 height 11
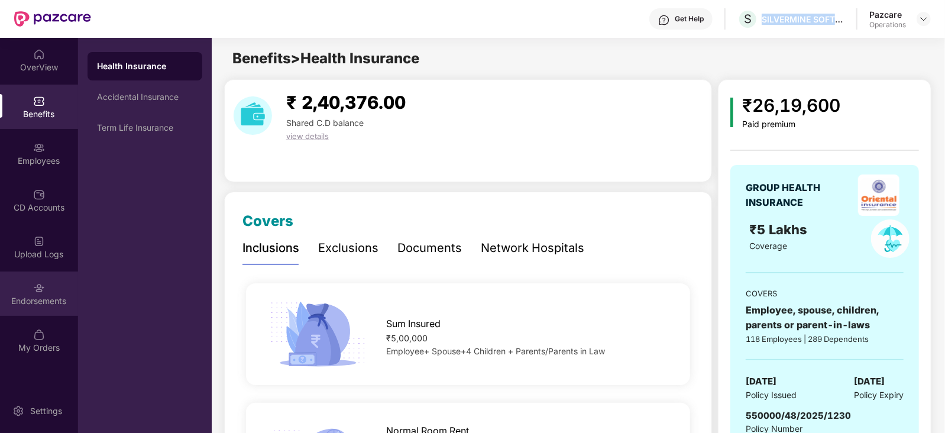
click at [41, 289] on img at bounding box center [39, 288] width 12 height 12
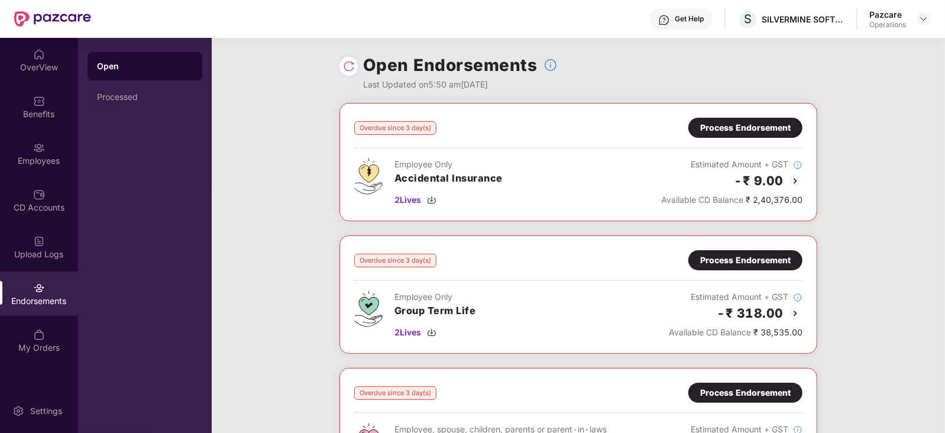
click at [768, 119] on div "Process Endorsement" at bounding box center [745, 128] width 114 height 20
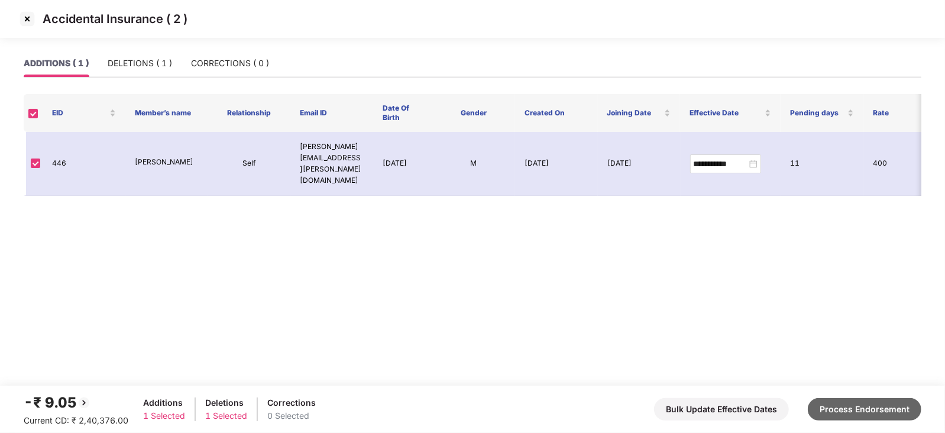
click at [875, 408] on button "Process Endorsement" at bounding box center [863, 409] width 113 height 22
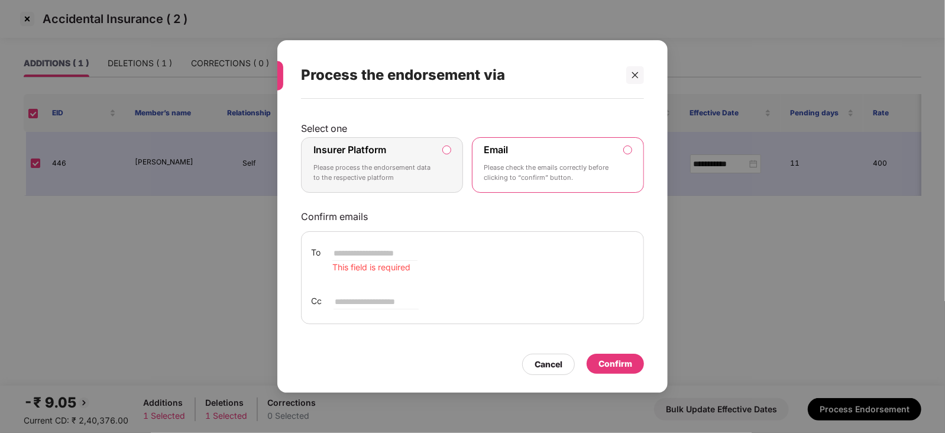
click at [552, 173] on p "Please check the emails correctly before clicking to “confirm” button." at bounding box center [549, 173] width 131 height 21
click at [437, 154] on label "Insurer Platform Please process the endorsement data to the respective platform" at bounding box center [382, 165] width 162 height 56
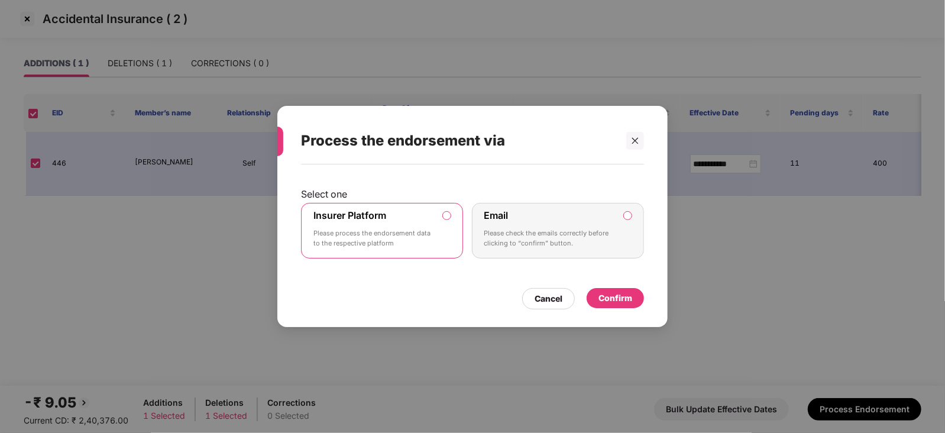
click at [601, 294] on div "Confirm" at bounding box center [615, 297] width 34 height 13
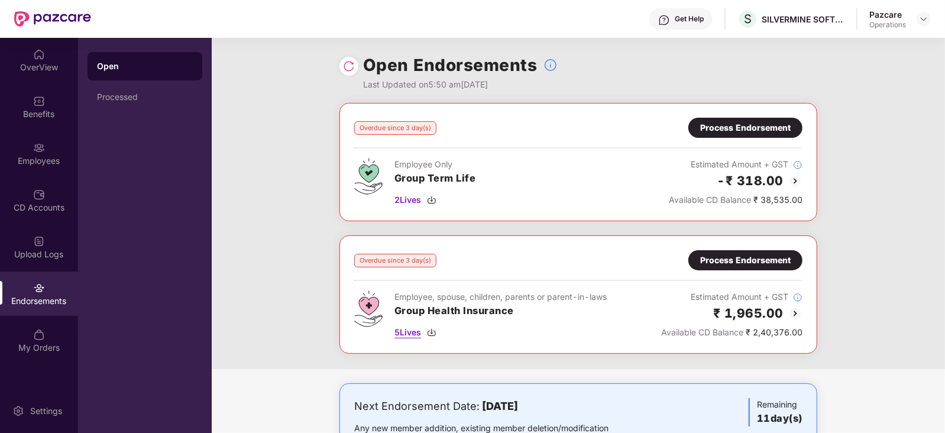
click at [416, 330] on span "5 Lives" at bounding box center [407, 332] width 27 height 13
